Goal: Information Seeking & Learning: Check status

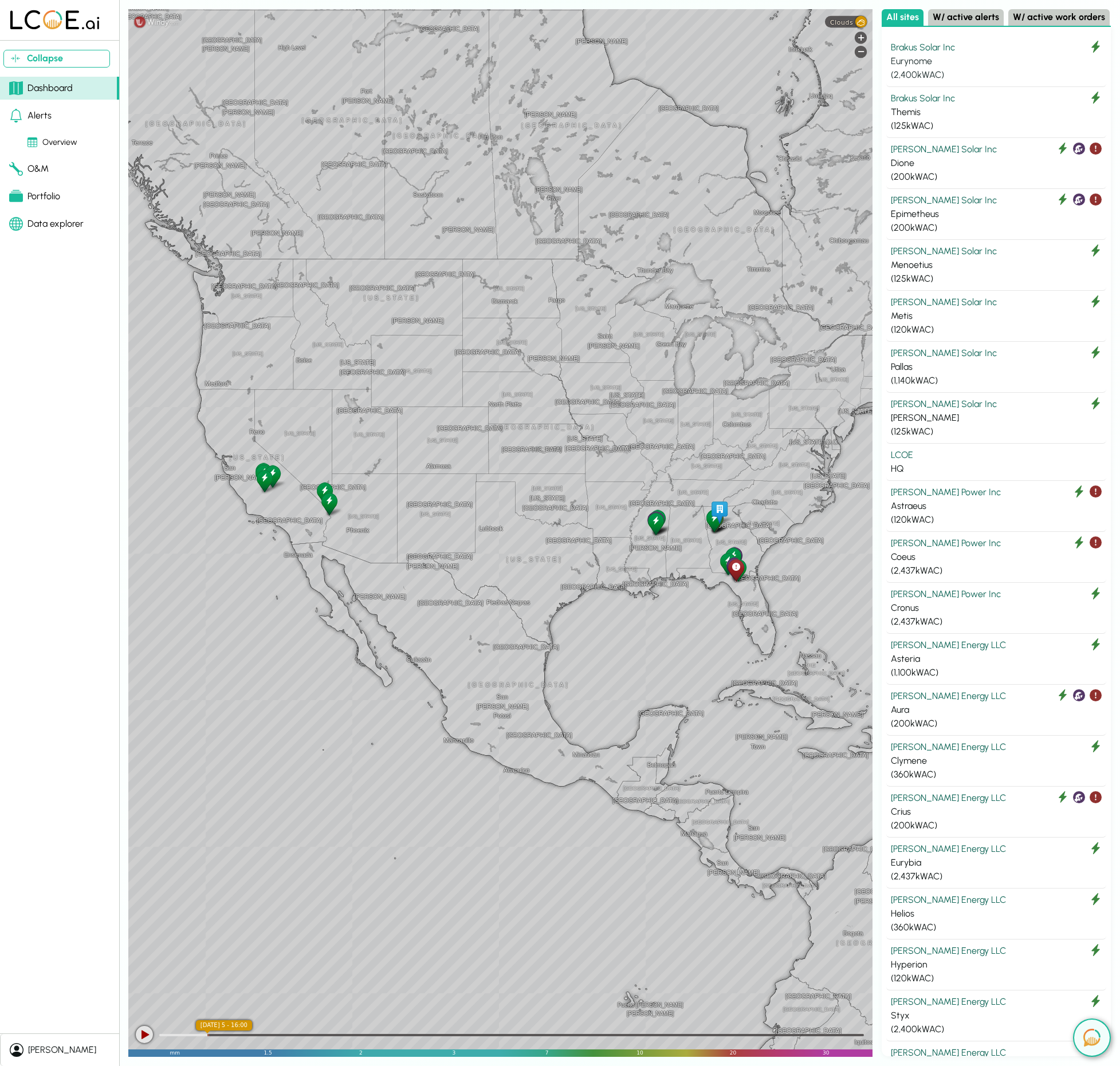
click at [983, 63] on div "Eurynome" at bounding box center [996, 61] width 211 height 14
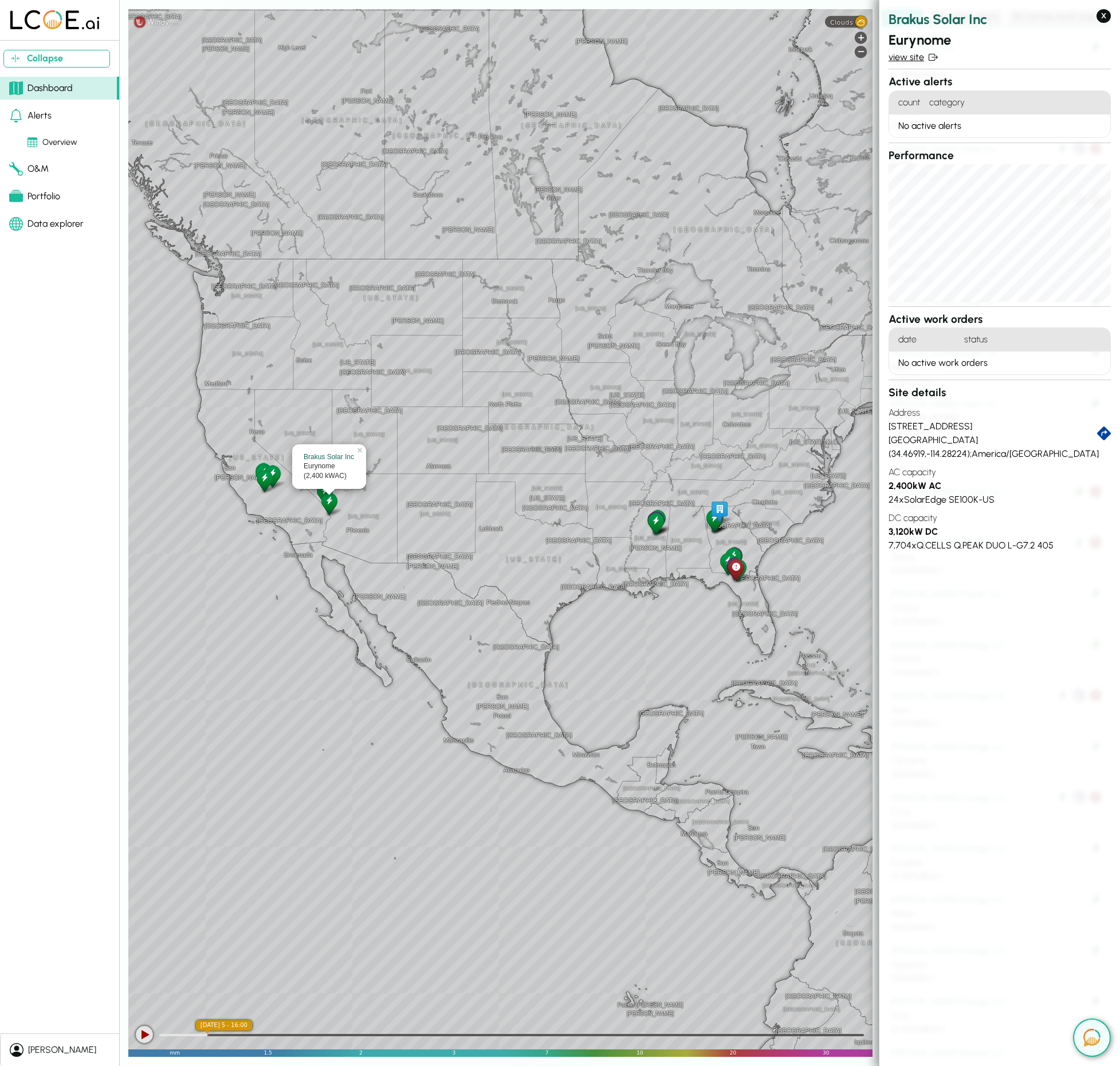
click at [893, 56] on link "view site" at bounding box center [1000, 57] width 222 height 14
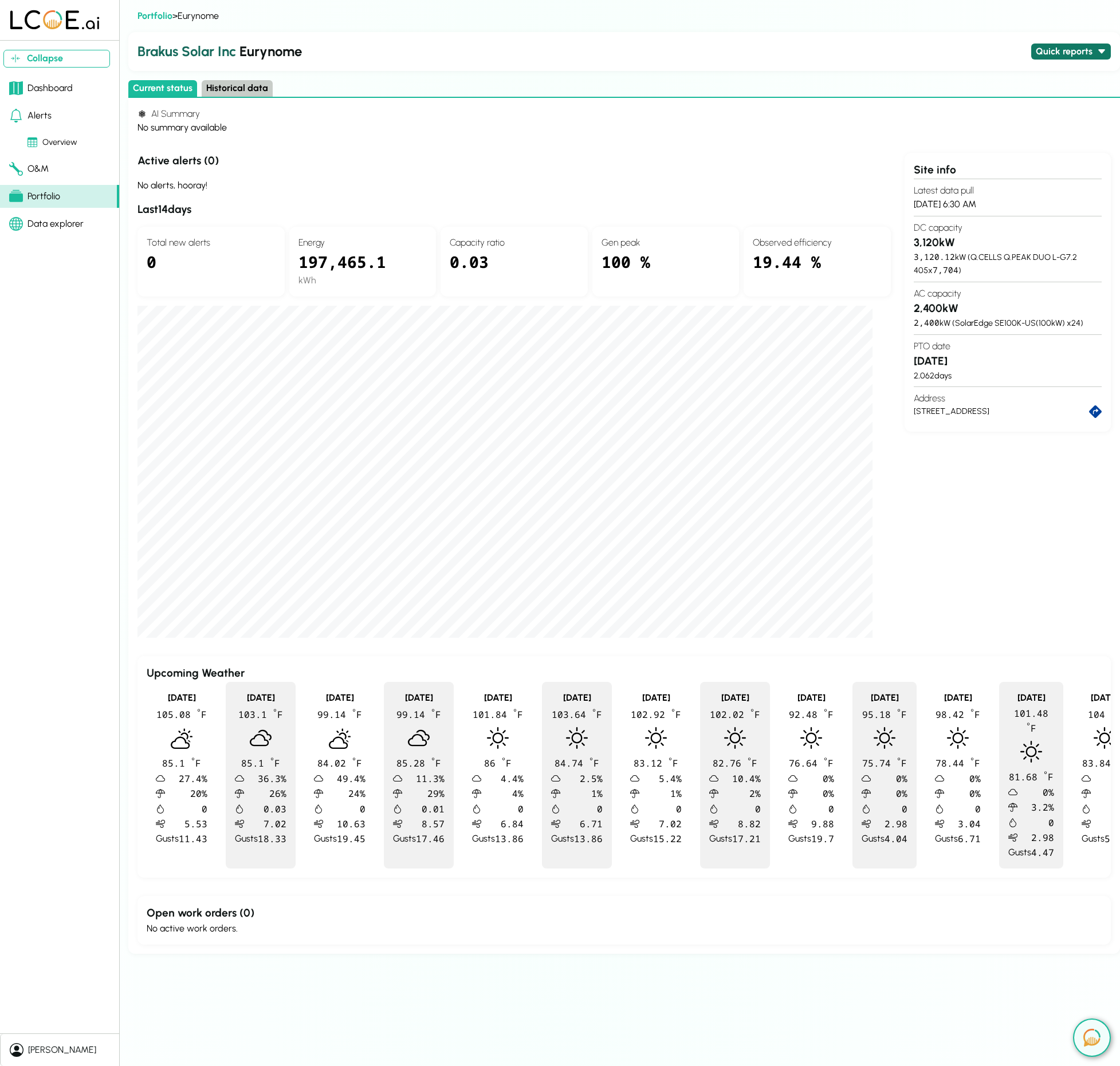
click at [1047, 50] on button "Quick reports" at bounding box center [1071, 52] width 79 height 17
click at [1034, 83] on button "Daily production - last 30 days" at bounding box center [1013, 84] width 132 height 17
click at [1075, 58] on button "Quick reports" at bounding box center [1071, 52] width 79 height 17
click at [1002, 84] on button "Daily production - last 30 days" at bounding box center [1013, 84] width 132 height 17
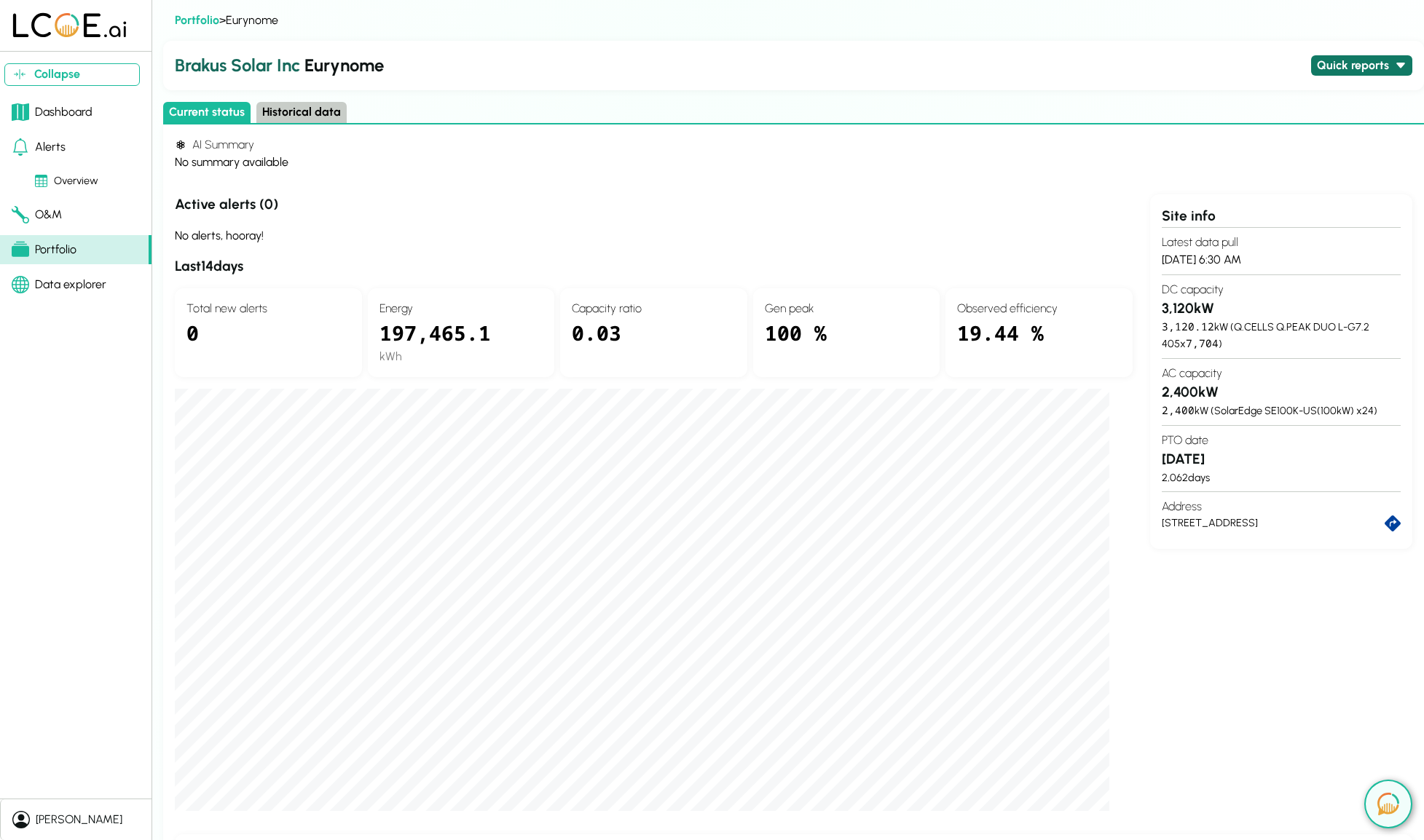
click at [1327, 66] on button "Quick reports" at bounding box center [1361, 66] width 101 height 21
click at [1302, 104] on button "Daily production - last 30 days" at bounding box center [1288, 107] width 168 height 21
click at [1349, 68] on button "Quick reports" at bounding box center [1361, 66] width 101 height 21
click at [1279, 109] on button "Daily production - last 30 days" at bounding box center [1288, 107] width 168 height 21
click at [1337, 70] on button "Quick reports" at bounding box center [1361, 66] width 101 height 21
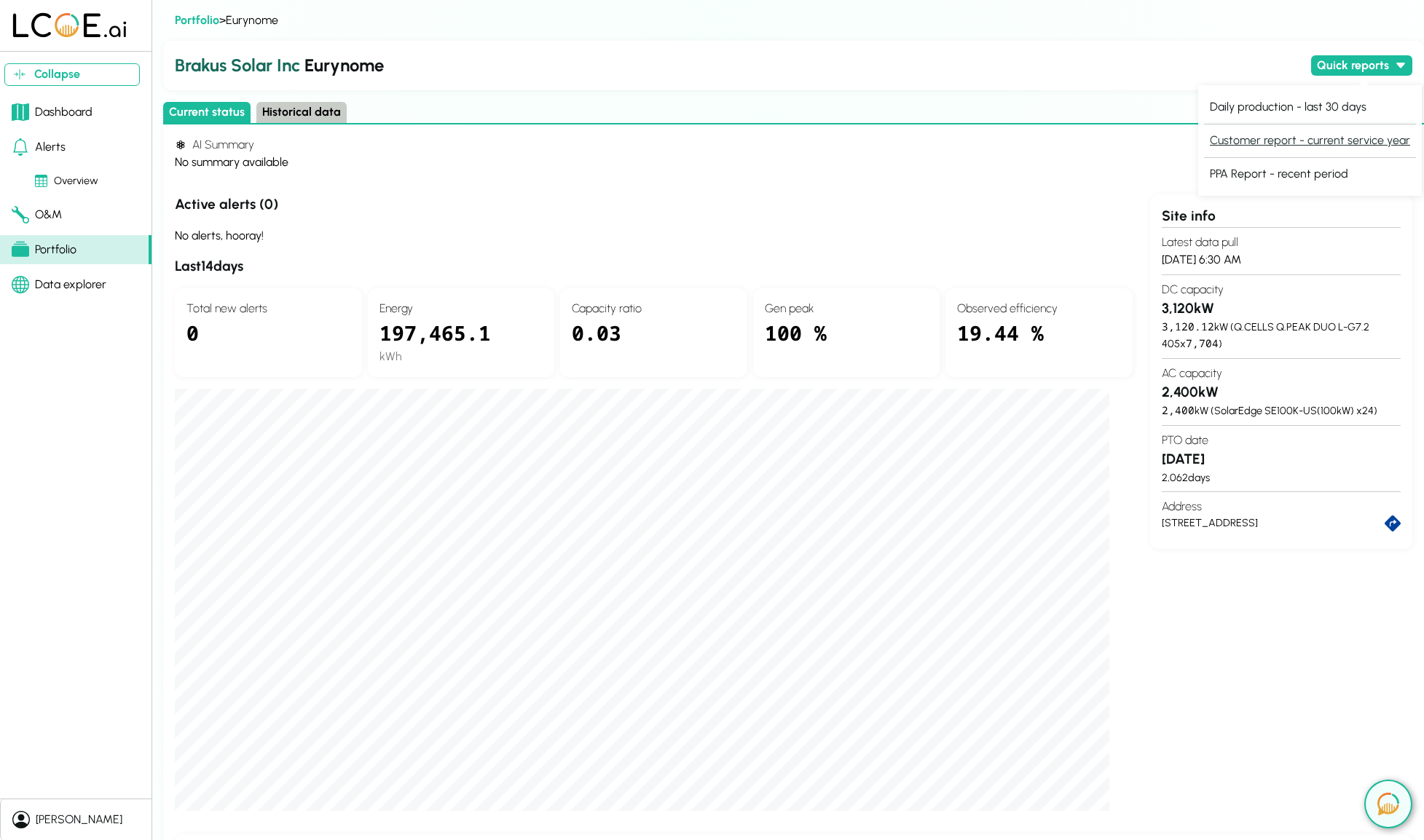
click at [1271, 137] on button "Customer report - current service year" at bounding box center [1309, 141] width 212 height 21
click at [1040, 66] on h2 "Brakus Solar Inc Eurynome" at bounding box center [739, 66] width 1130 height 27
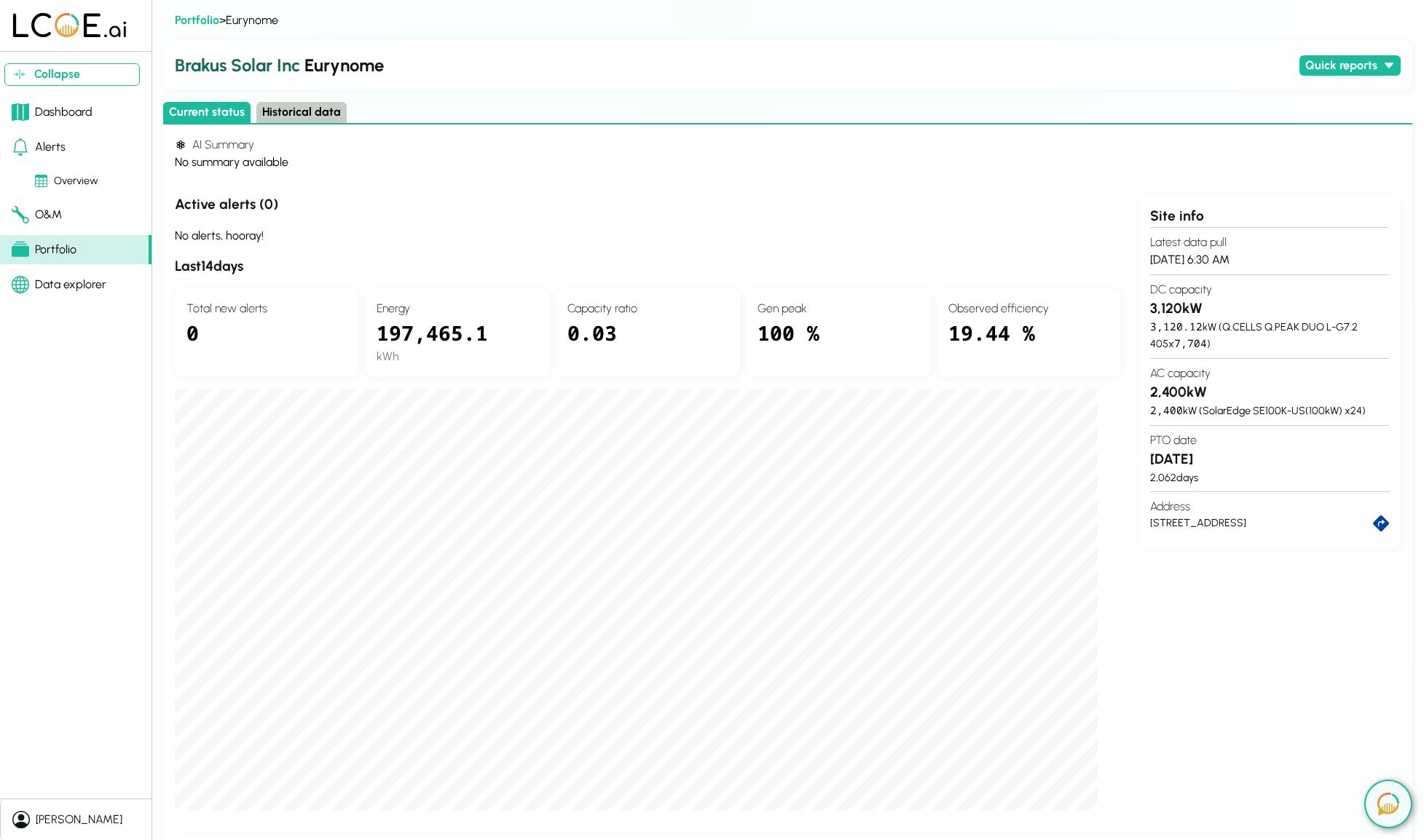
click at [593, 96] on div "Brakus Solar Inc Eurynome Quick reports Daily production - last 30 days Custome…" at bounding box center [787, 519] width 1249 height 956
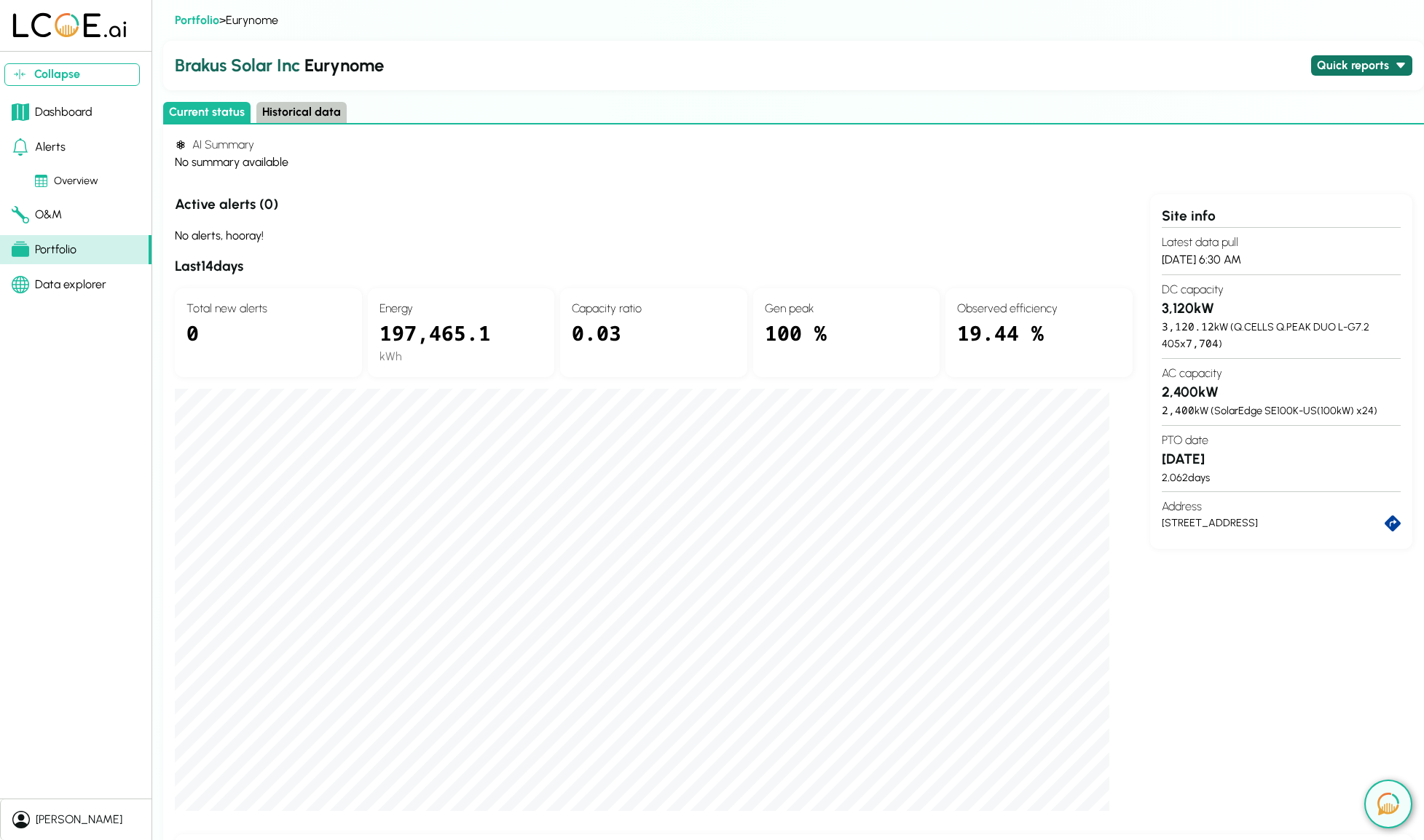
click at [1352, 65] on button "Quick reports" at bounding box center [1361, 66] width 101 height 21
click at [1297, 103] on button "Daily production - last 30 days" at bounding box center [1288, 107] width 168 height 21
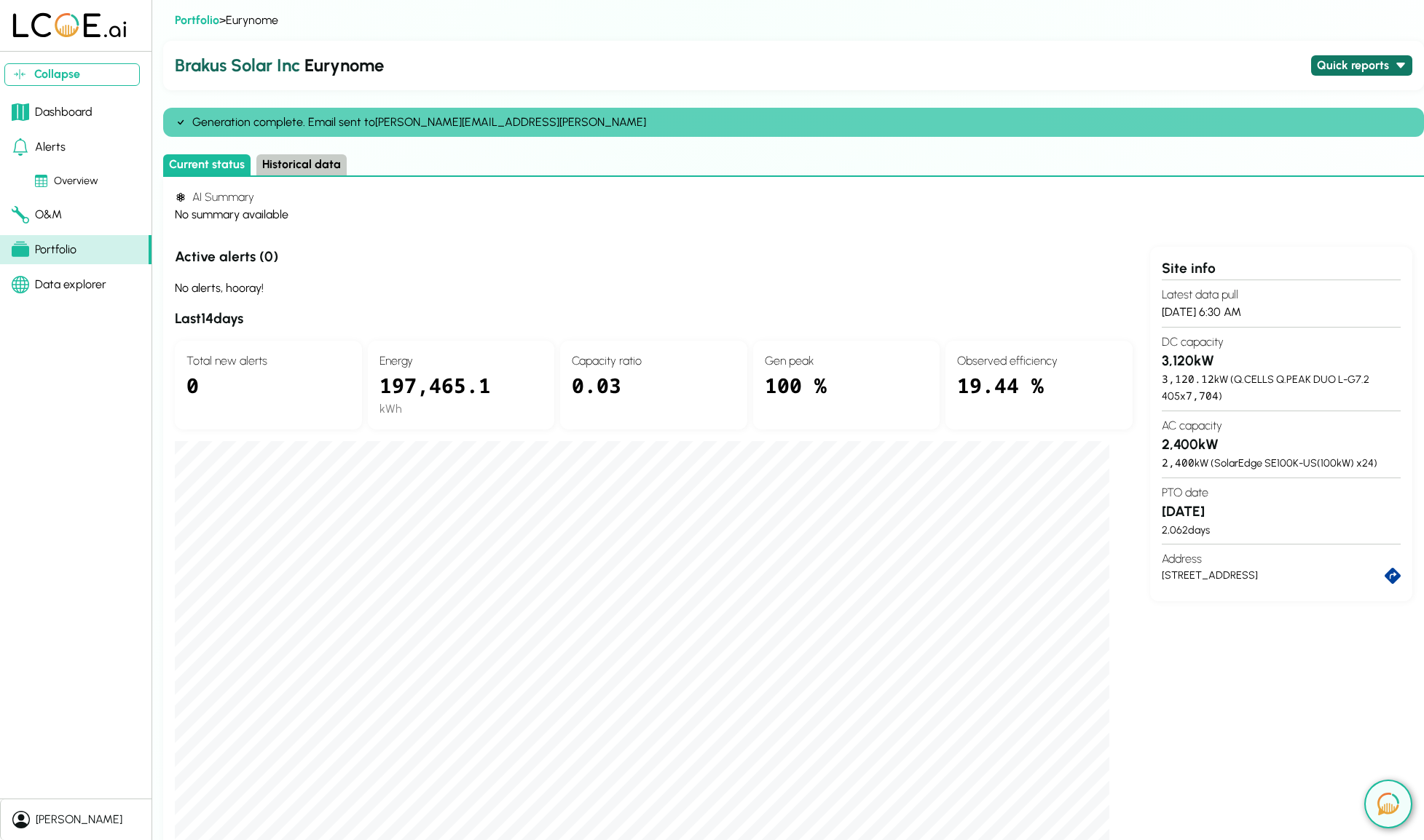
click at [1351, 69] on button "Quick reports" at bounding box center [1361, 66] width 101 height 21
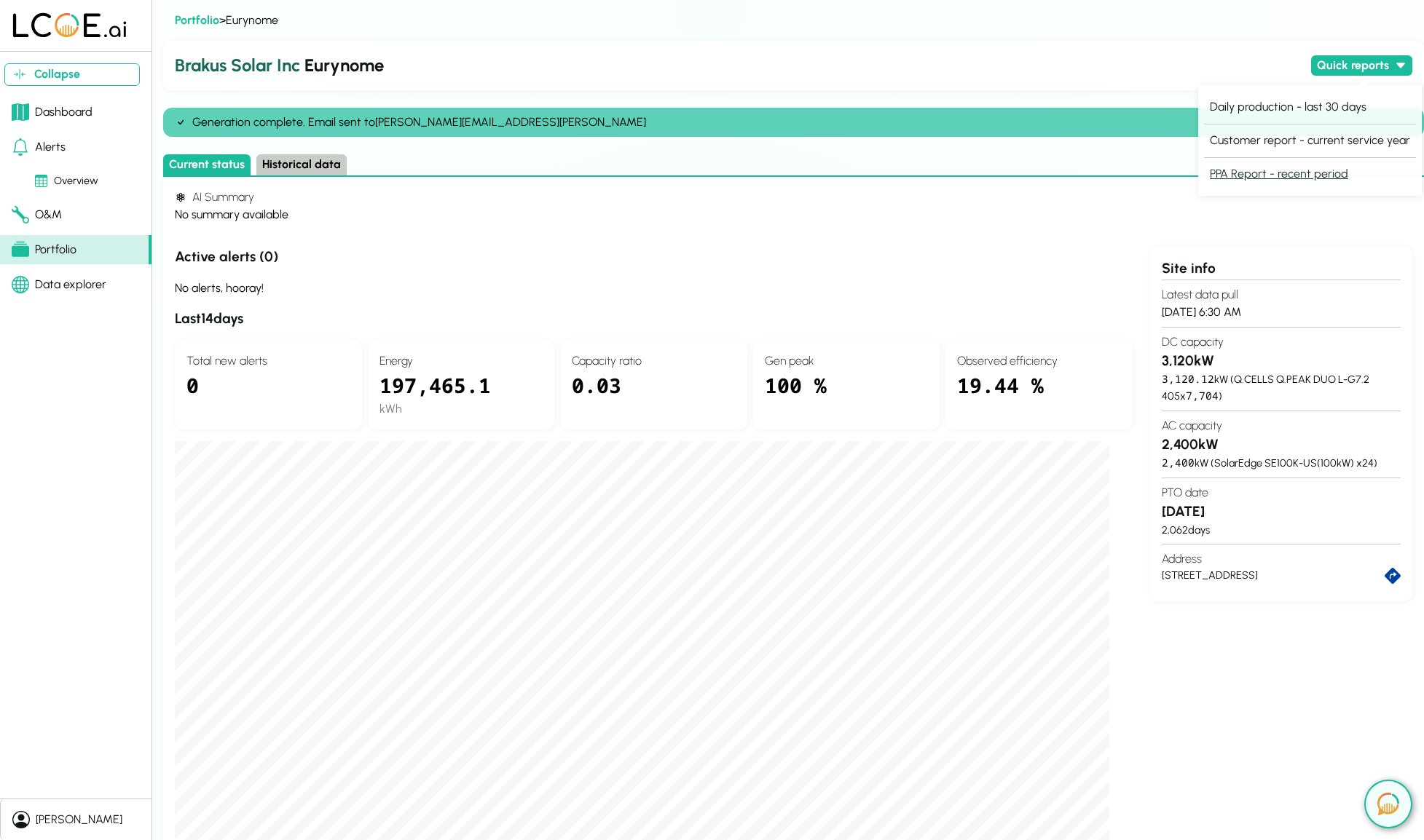
click at [1301, 173] on button "PPA Report - recent period" at bounding box center [1278, 174] width 150 height 21
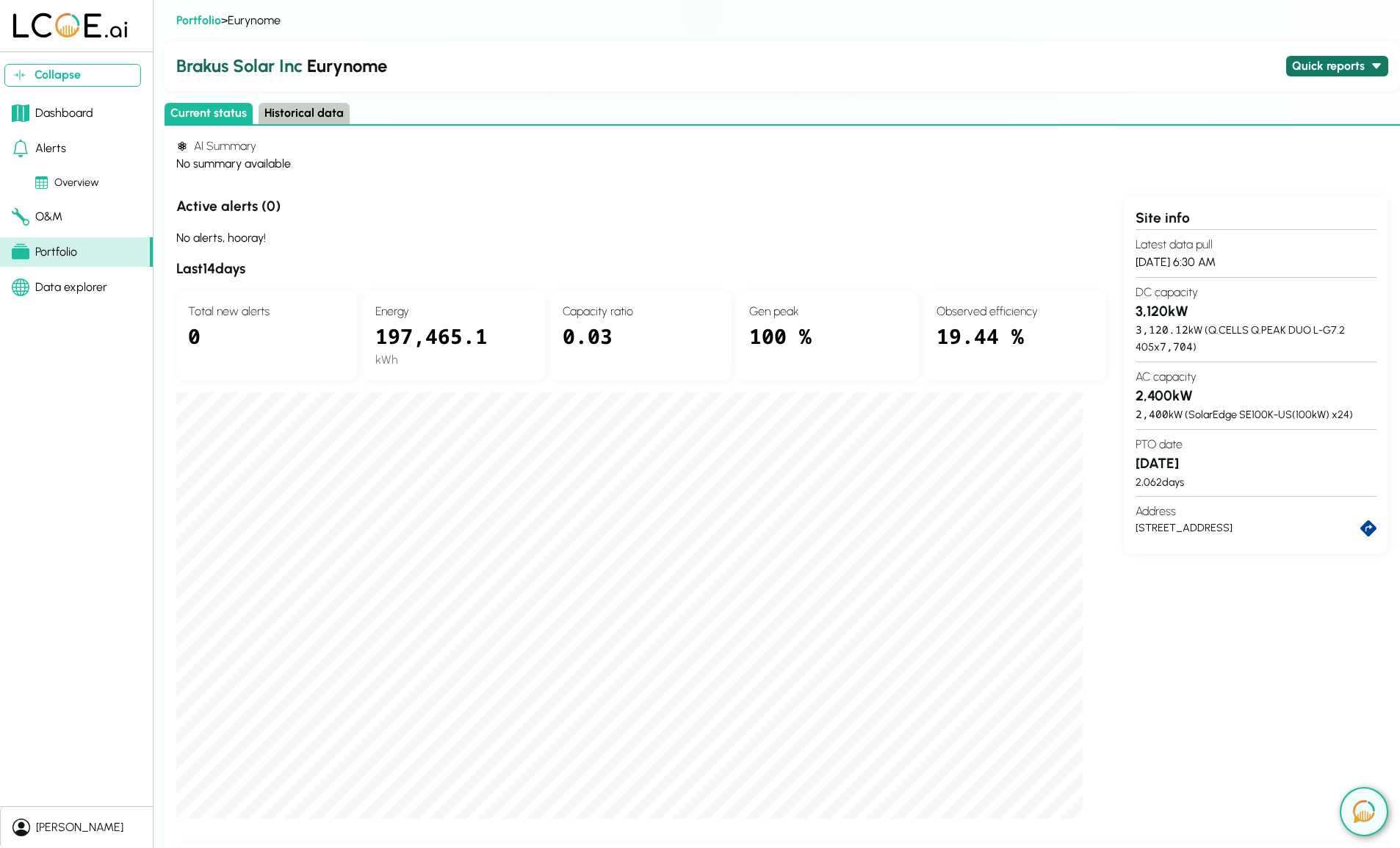
click at [1308, 62] on button "Quick reports" at bounding box center [1337, 67] width 102 height 21
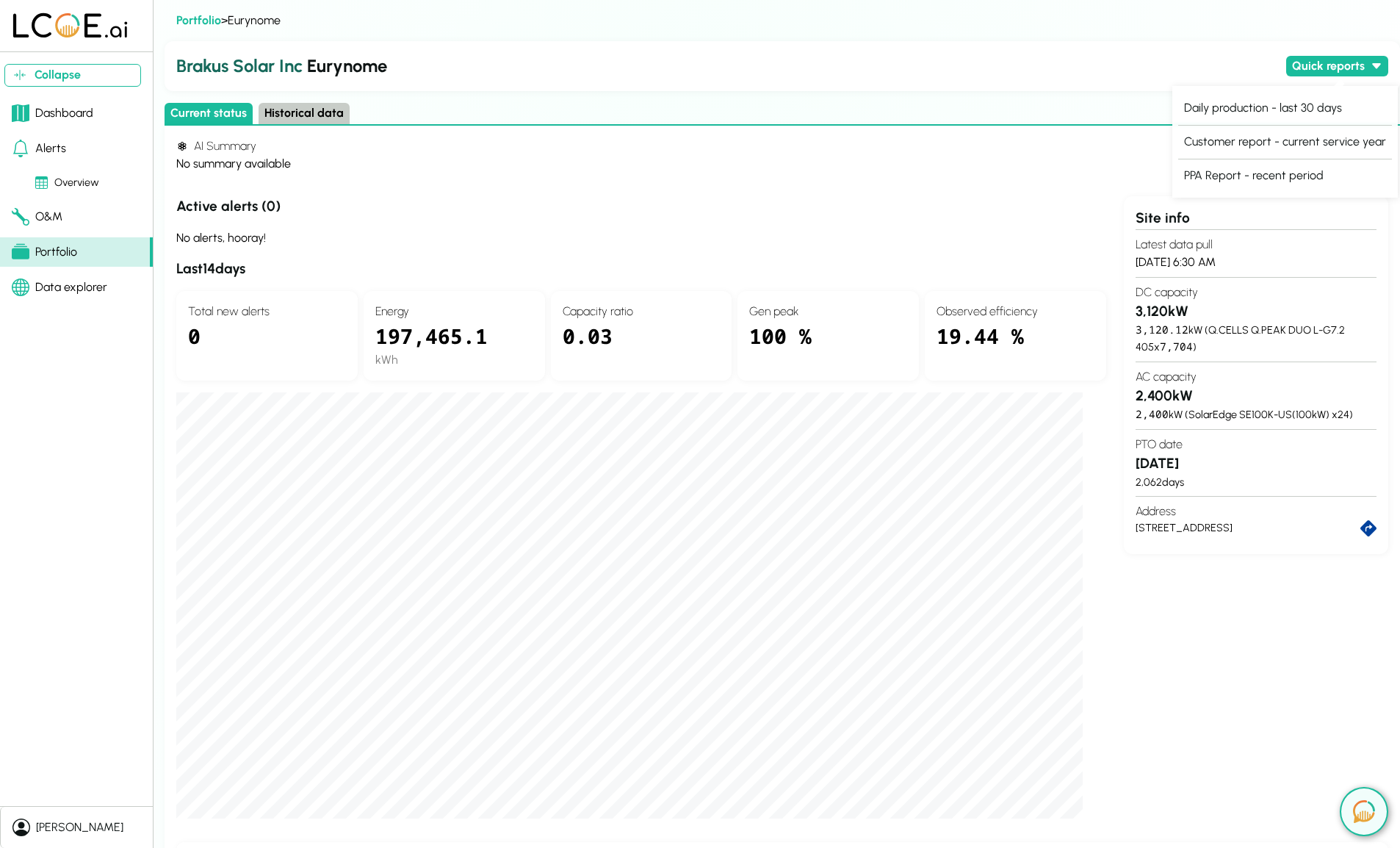
click at [741, 48] on div "Brakus Solar Inc Eurynome Quick reports" at bounding box center [782, 66] width 1236 height 50
